Goal: Find specific page/section: Find specific page/section

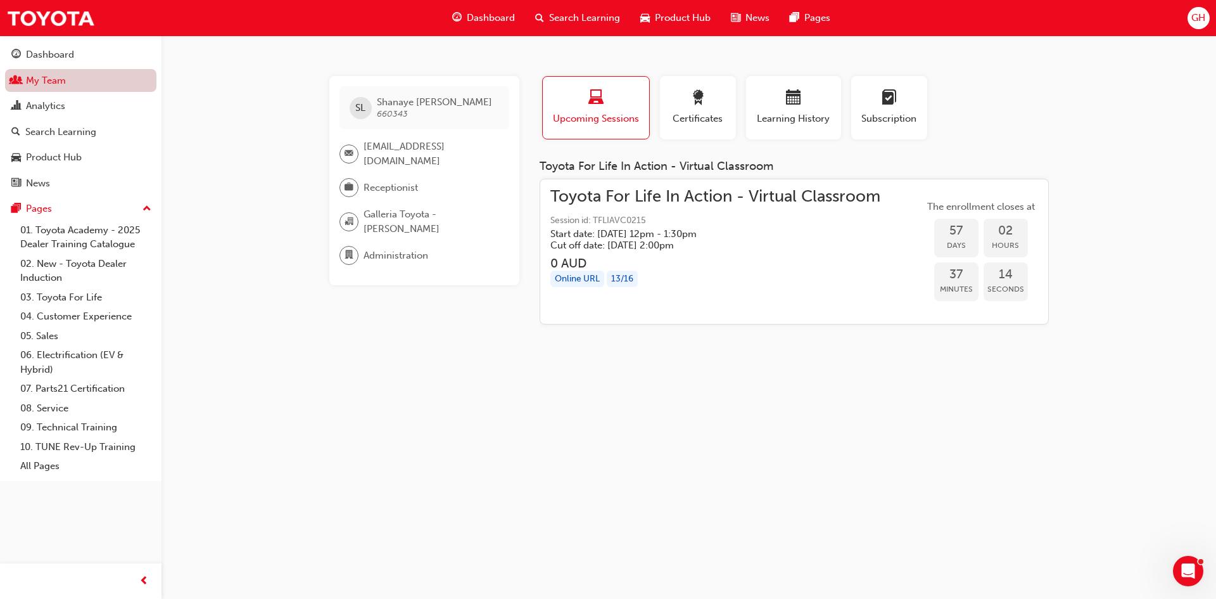
click at [44, 83] on link "My Team" at bounding box center [80, 80] width 151 height 23
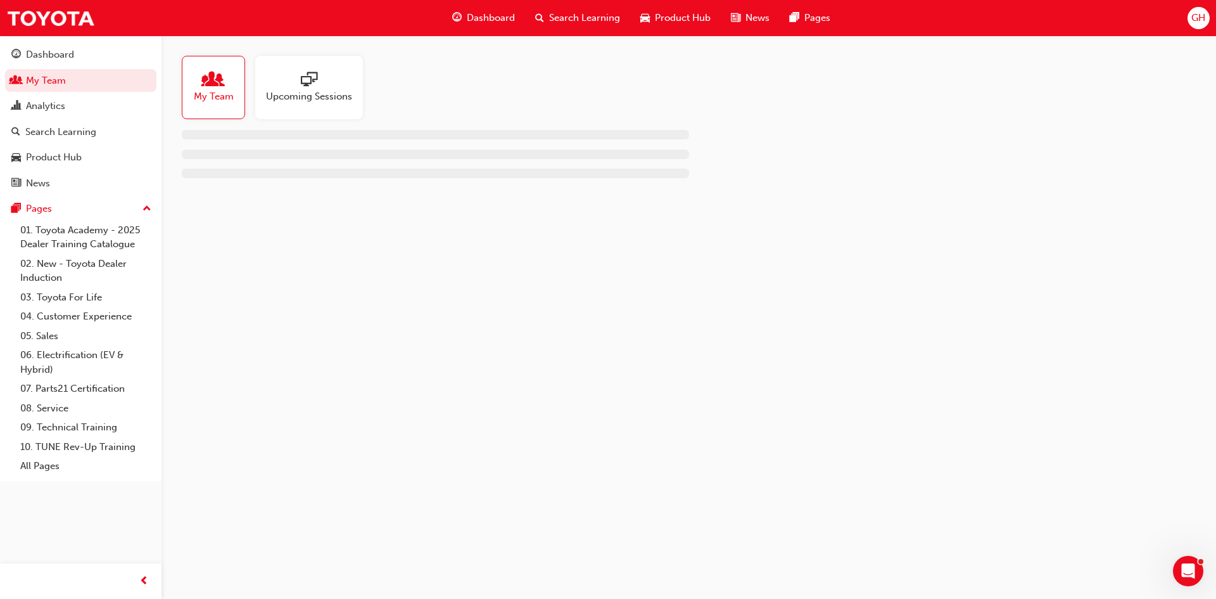
click at [227, 94] on span "My Team" at bounding box center [214, 96] width 40 height 15
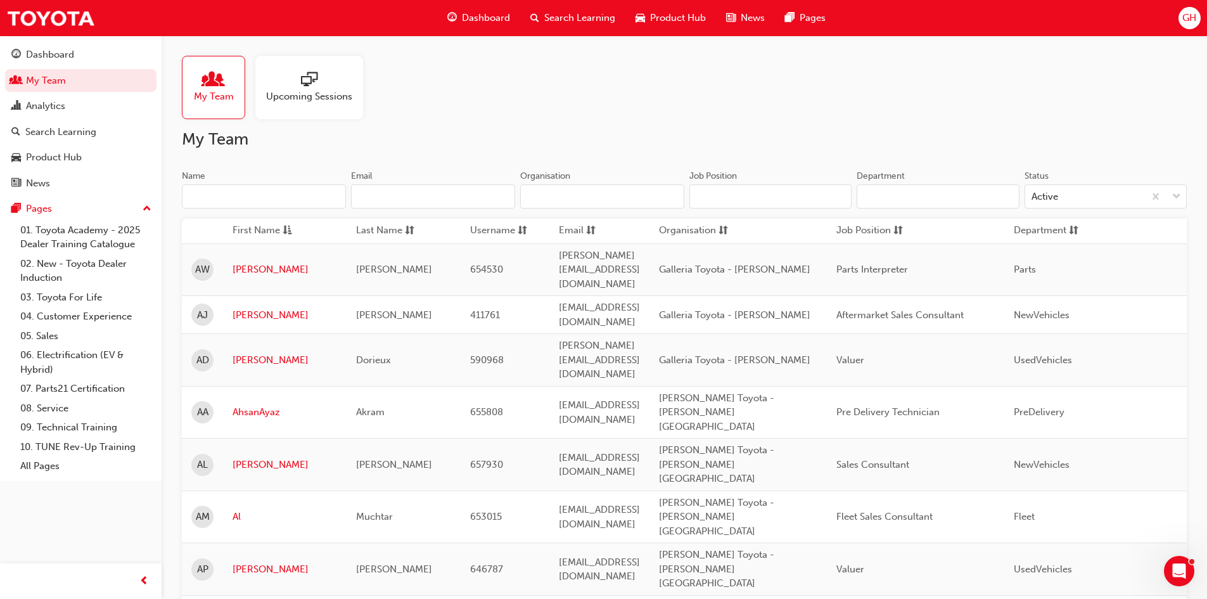
click at [227, 198] on input "Name" at bounding box center [264, 196] width 164 height 24
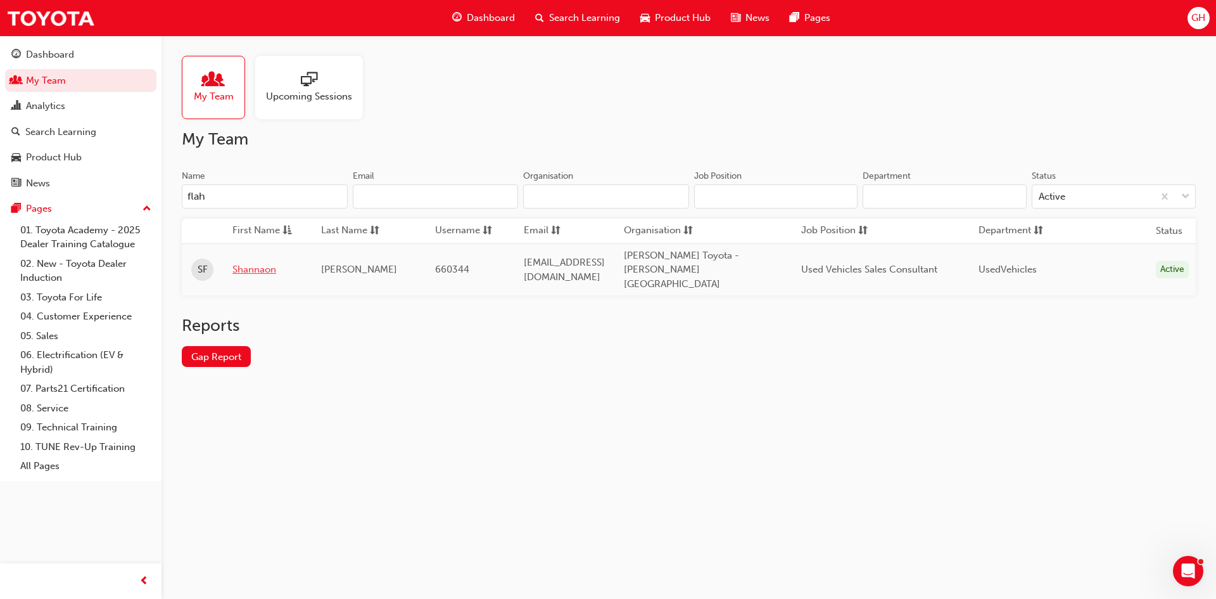
type input "flah"
click at [251, 262] on link "Shannaon" at bounding box center [267, 269] width 70 height 15
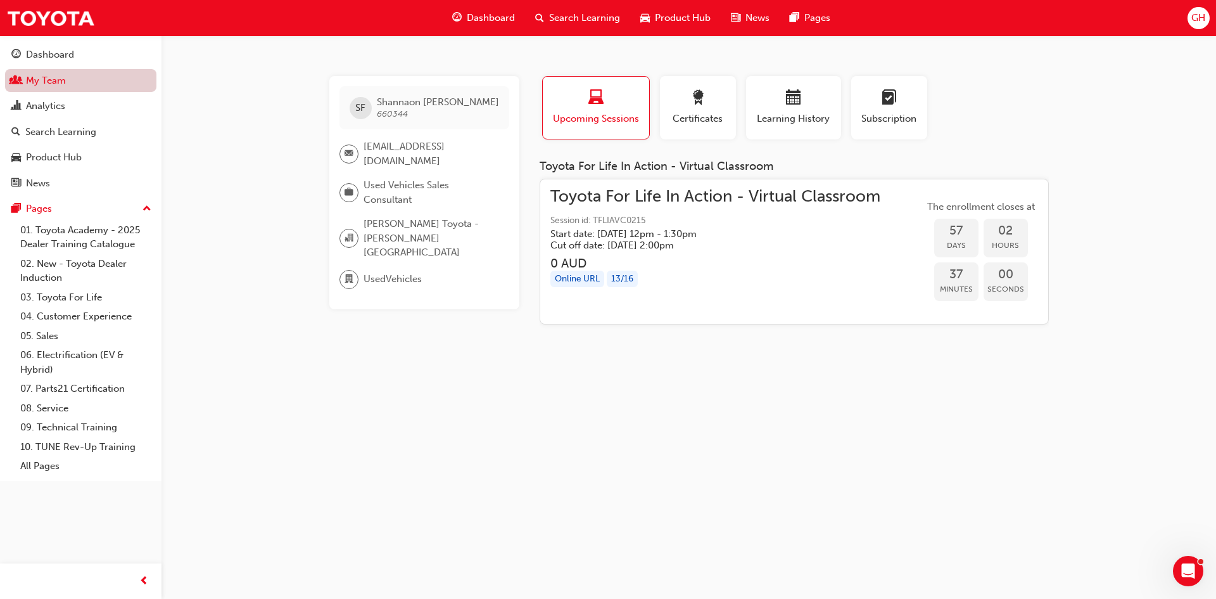
click at [51, 89] on link "My Team" at bounding box center [80, 80] width 151 height 23
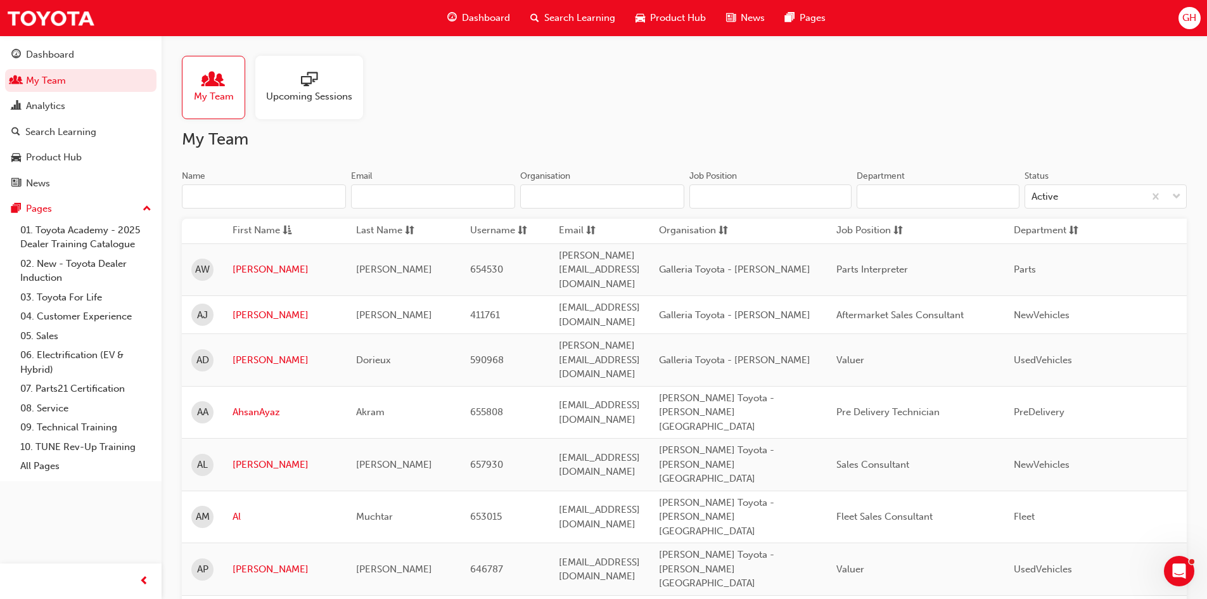
click at [224, 200] on input "Name" at bounding box center [264, 196] width 164 height 24
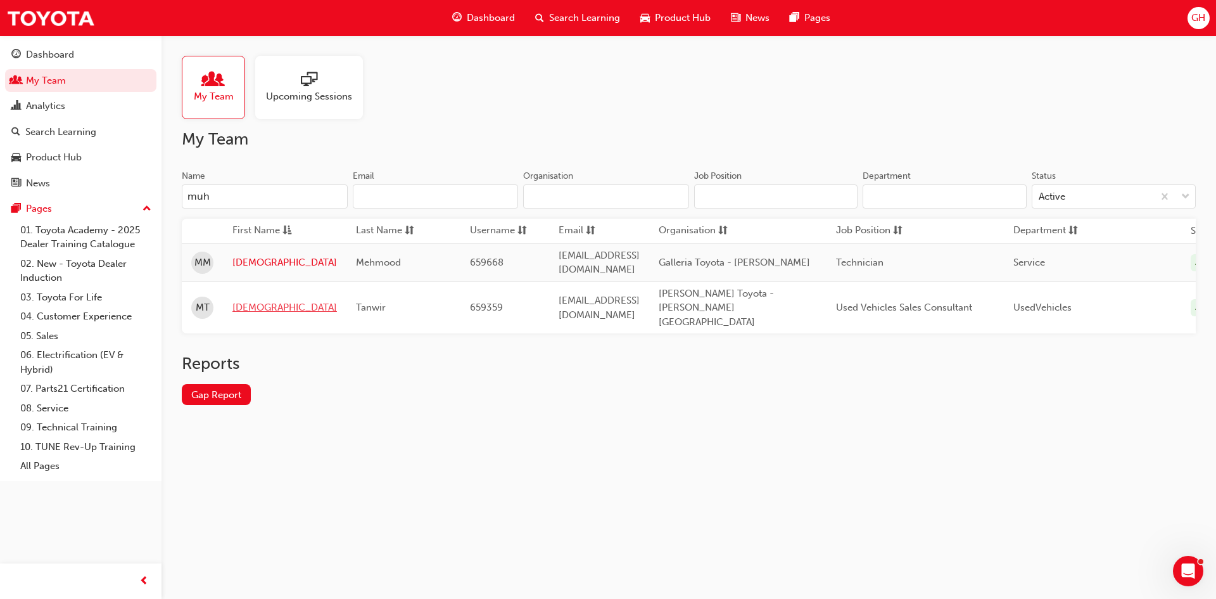
type input "muh"
click at [262, 300] on link "[DEMOGRAPHIC_DATA]" at bounding box center [284, 307] width 105 height 15
